Goal: Find specific page/section: Find specific page/section

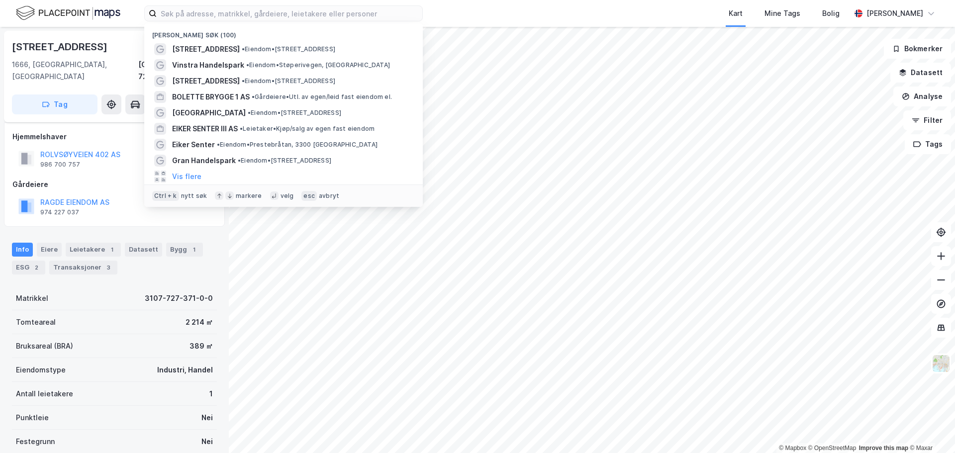
scroll to position [37, 0]
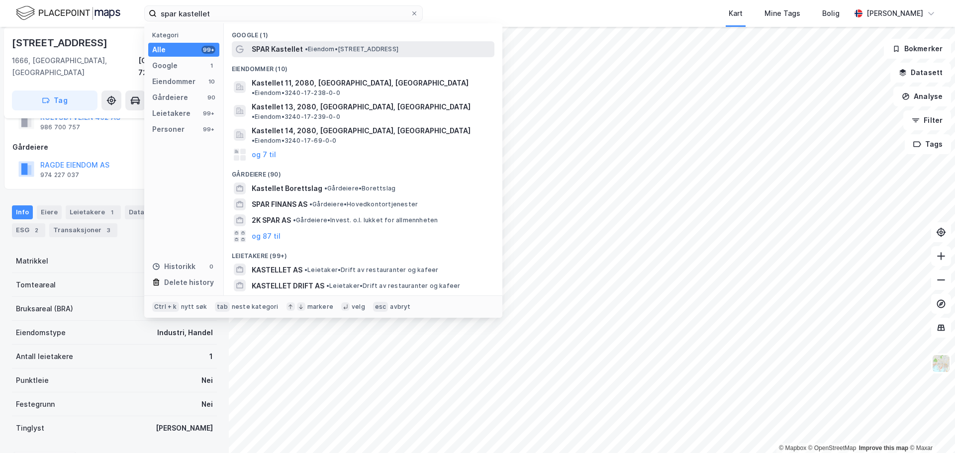
type input "spar kastellet"
click at [358, 46] on span "• Eiendom • [STREET_ADDRESS]" at bounding box center [352, 49] width 94 height 8
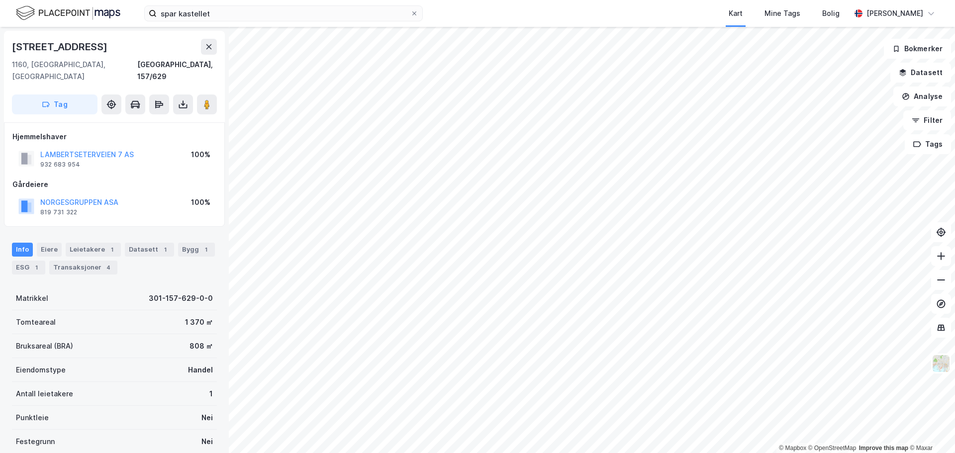
scroll to position [37, 0]
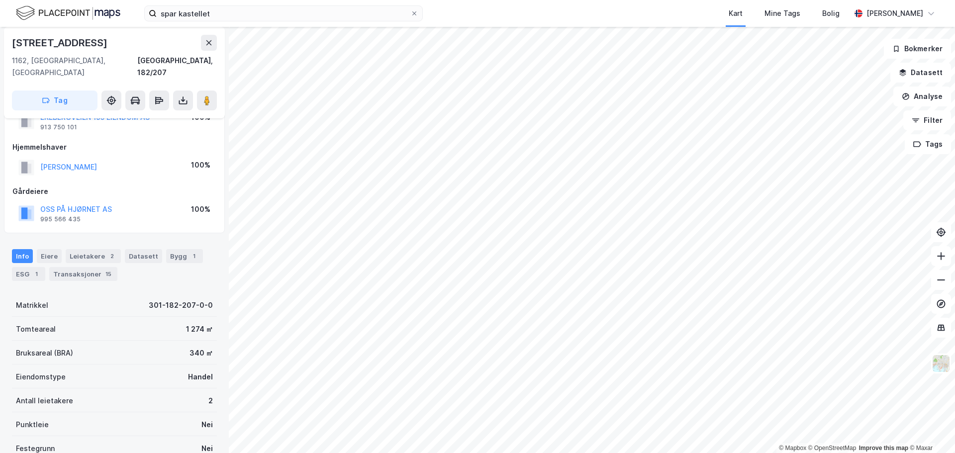
scroll to position [37, 0]
drag, startPoint x: 131, startPoint y: 201, endPoint x: 37, endPoint y: 194, distance: 93.8
click at [37, 201] on div "OSS PÅ HJØRNET AS 995 566 435 100%" at bounding box center [114, 213] width 204 height 24
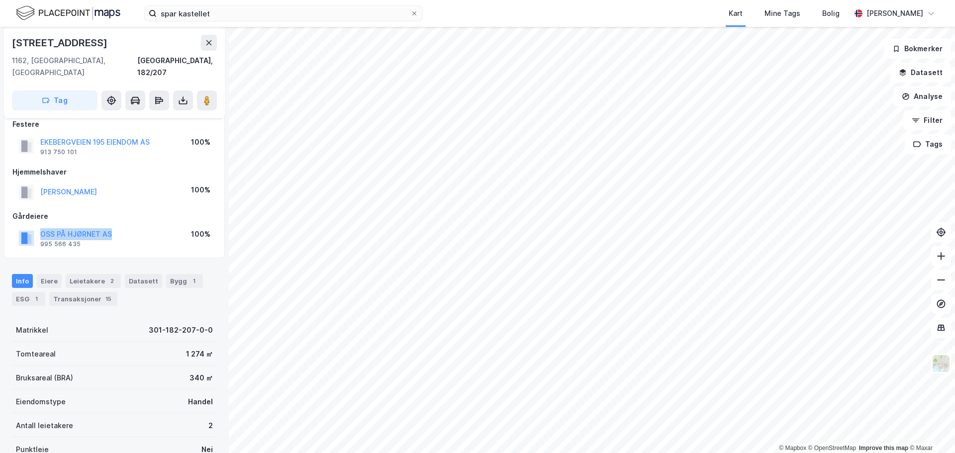
scroll to position [0, 0]
